Goal: Navigation & Orientation: Find specific page/section

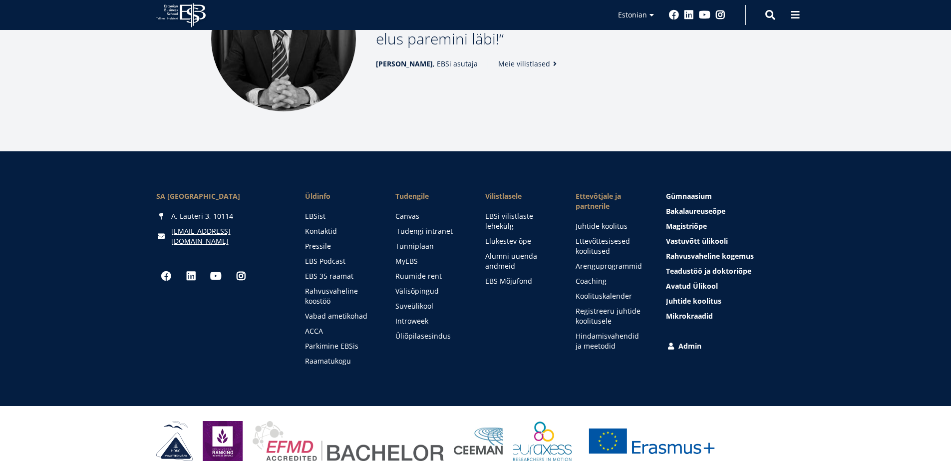
click at [420, 231] on link "Tudengi intranet" at bounding box center [431, 231] width 70 height 10
click at [437, 277] on link "Ruumide rent" at bounding box center [431, 276] width 70 height 10
